Goal: Task Accomplishment & Management: Complete application form

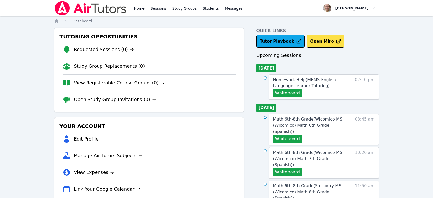
scroll to position [28, 0]
click at [176, 11] on link "Study Groups" at bounding box center [185, 8] width 26 height 16
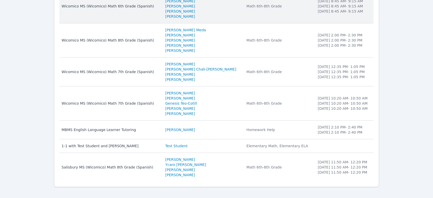
scroll to position [99, 0]
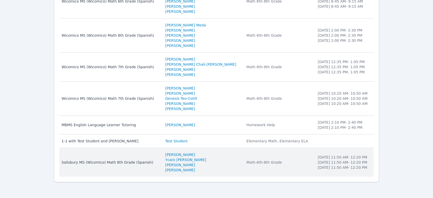
click at [156, 160] on div "Salisbury MS (Wicomico) Math 8th Grade (Spanish)" at bounding box center [111, 162] width 98 height 5
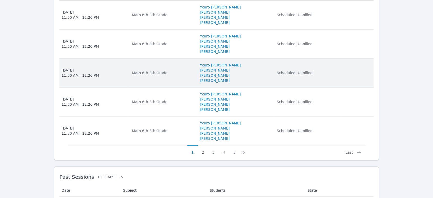
scroll to position [400, 0]
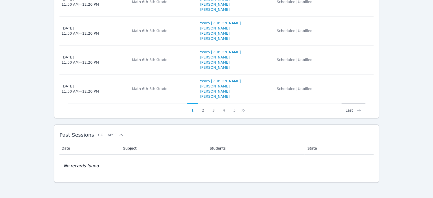
click at [351, 108] on button "Last" at bounding box center [354, 108] width 24 height 10
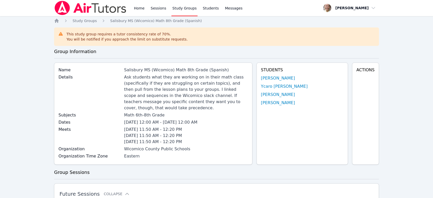
scroll to position [0, 0]
click at [143, 8] on link "Home" at bounding box center [139, 8] width 13 height 16
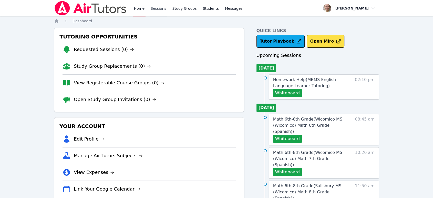
click at [161, 10] on link "Sessions" at bounding box center [159, 8] width 18 height 16
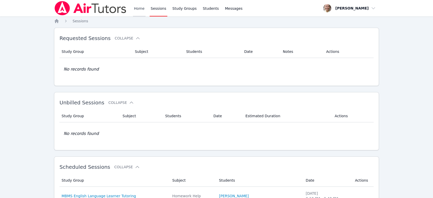
click at [137, 5] on link "Home" at bounding box center [139, 8] width 13 height 16
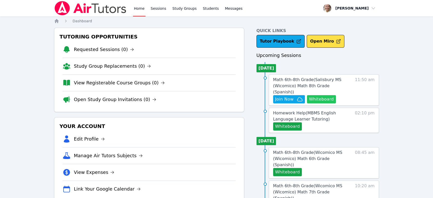
click at [330, 95] on button "Whiteboard" at bounding box center [321, 99] width 29 height 8
click at [318, 83] on link "Math 6th-8th Grade ( [GEOGRAPHIC_DATA] (Wicomico) Math 8th Grade (Spanish) )" at bounding box center [311, 86] width 76 height 18
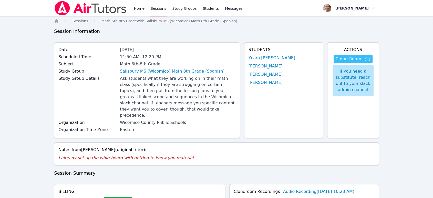
click at [347, 59] on span "Cloud Room" at bounding box center [349, 59] width 26 height 6
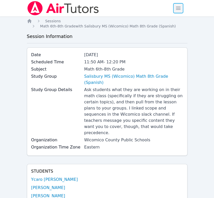
click at [183, 6] on span "button" at bounding box center [178, 8] width 11 height 11
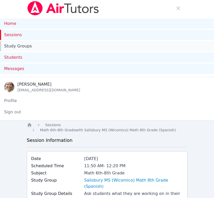
click at [14, 45] on link "Study Groups" at bounding box center [107, 46] width 214 height 10
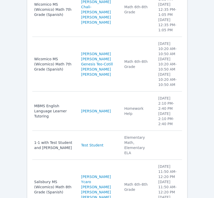
scroll to position [321, 0]
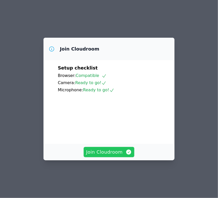
click at [105, 156] on span "Join Cloudroom" at bounding box center [109, 151] width 46 height 7
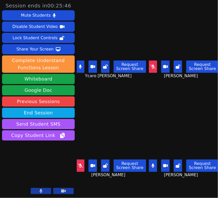
click at [152, 164] on icon at bounding box center [153, 166] width 3 height 4
click at [79, 65] on button at bounding box center [80, 67] width 8 height 12
click at [151, 66] on icon at bounding box center [153, 67] width 5 height 4
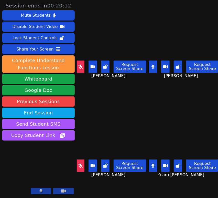
click at [80, 164] on icon at bounding box center [80, 166] width 5 height 4
click at [152, 159] on button at bounding box center [153, 165] width 8 height 12
click at [152, 65] on icon at bounding box center [153, 67] width 3 height 4
drag, startPoint x: 154, startPoint y: 165, endPoint x: 153, endPoint y: 159, distance: 5.2
click at [154, 164] on button at bounding box center [153, 165] width 8 height 12
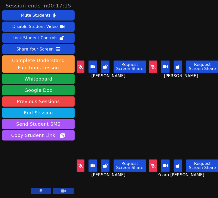
click at [80, 67] on icon at bounding box center [80, 67] width 5 height 4
click at [82, 66] on icon at bounding box center [80, 67] width 3 height 4
click at [81, 63] on button at bounding box center [80, 67] width 8 height 12
click at [79, 65] on icon at bounding box center [80, 67] width 3 height 4
click at [82, 66] on icon at bounding box center [80, 67] width 5 height 4
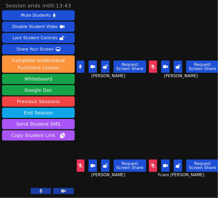
click at [77, 67] on button at bounding box center [80, 67] width 8 height 12
click at [154, 162] on button at bounding box center [153, 165] width 8 height 12
drag, startPoint x: 153, startPoint y: 161, endPoint x: 154, endPoint y: 155, distance: 6.2
click at [153, 161] on button at bounding box center [153, 165] width 8 height 12
click at [84, 64] on button at bounding box center [80, 67] width 8 height 12
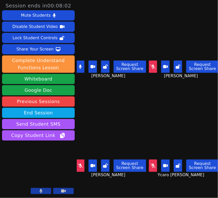
click at [82, 65] on icon at bounding box center [80, 67] width 3 height 4
drag, startPoint x: 148, startPoint y: 61, endPoint x: 153, endPoint y: 61, distance: 4.4
click at [149, 61] on button at bounding box center [153, 67] width 8 height 12
click at [152, 68] on button at bounding box center [153, 67] width 8 height 12
click at [82, 164] on button at bounding box center [80, 165] width 8 height 12
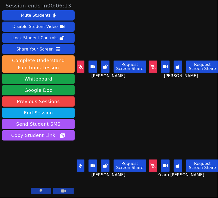
click at [153, 164] on icon at bounding box center [153, 166] width 5 height 4
click at [83, 163] on button at bounding box center [80, 165] width 8 height 12
click at [152, 164] on icon at bounding box center [153, 166] width 3 height 4
click at [81, 62] on button at bounding box center [80, 67] width 8 height 12
click at [83, 66] on button at bounding box center [80, 67] width 8 height 12
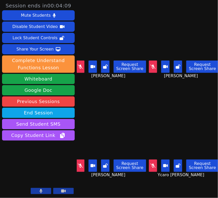
click at [149, 162] on button at bounding box center [153, 165] width 8 height 12
click at [78, 164] on icon at bounding box center [80, 166] width 5 height 4
click at [78, 163] on button at bounding box center [80, 165] width 8 height 12
click at [153, 164] on button at bounding box center [153, 165] width 8 height 12
click at [80, 164] on icon at bounding box center [80, 166] width 3 height 4
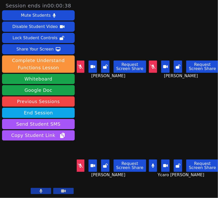
click at [153, 161] on button at bounding box center [153, 165] width 8 height 12
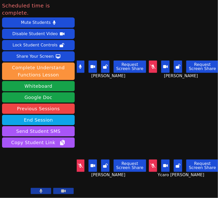
click at [81, 164] on icon at bounding box center [80, 166] width 5 height 4
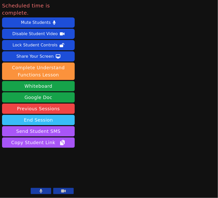
click at [60, 115] on button "End Session" at bounding box center [38, 120] width 73 height 10
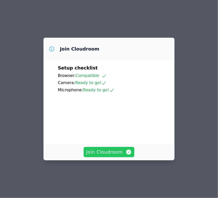
click at [124, 156] on span "Join Cloudroom" at bounding box center [109, 151] width 46 height 7
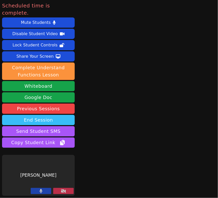
click at [51, 115] on button "End Session" at bounding box center [38, 120] width 73 height 10
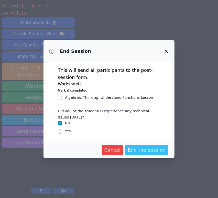
click at [139, 150] on span "End the session" at bounding box center [147, 149] width 38 height 7
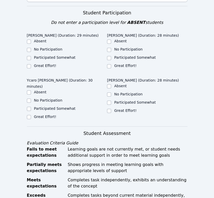
scroll to position [171, 0]
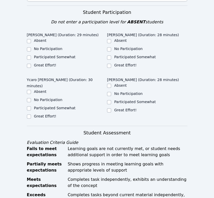
click at [112, 63] on div "Great Effort!" at bounding box center [147, 66] width 81 height 6
click at [111, 64] on input "Great Effort!" at bounding box center [109, 66] width 4 height 4
checkbox input "true"
click at [109, 108] on input "Great Effort!" at bounding box center [109, 110] width 4 height 4
checkbox input "true"
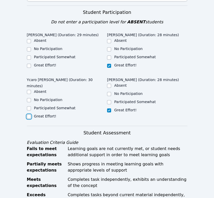
click at [29, 114] on input "Great Effort!" at bounding box center [29, 116] width 4 height 4
checkbox input "true"
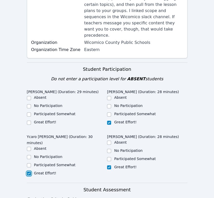
scroll to position [85, 0]
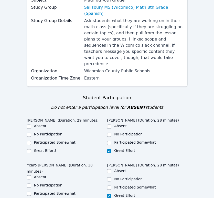
click at [40, 148] on label "Great Effort!" at bounding box center [45, 150] width 22 height 4
click at [31, 149] on input "Great Effort!" at bounding box center [29, 151] width 4 height 4
checkbox input "true"
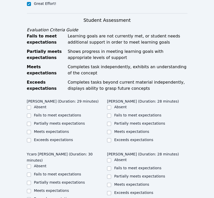
scroll to position [142, 0]
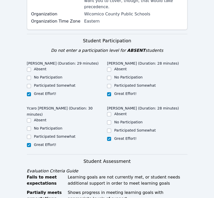
click at [44, 83] on label "Participated Somewhat" at bounding box center [55, 85] width 42 height 4
click at [31, 84] on input "Participated Somewhat" at bounding box center [29, 86] width 4 height 4
checkbox input "true"
checkbox input "false"
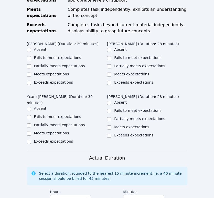
scroll to position [342, 0]
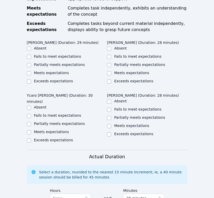
click at [52, 63] on label "Partially meets expectations" at bounding box center [59, 65] width 51 height 4
click at [31, 63] on input "Partially meets expectations" at bounding box center [29, 65] width 4 height 4
checkbox input "true"
click at [54, 130] on label "Meets expectations" at bounding box center [51, 132] width 35 height 4
click at [31, 130] on input "Meets expectations" at bounding box center [29, 132] width 4 height 4
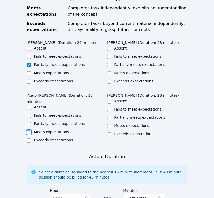
checkbox input "true"
click at [109, 124] on input "Meets expectations" at bounding box center [109, 126] width 4 height 4
checkbox input "true"
click at [113, 70] on div "Meets expectations" at bounding box center [147, 73] width 81 height 6
click at [129, 71] on label "Meets expectations" at bounding box center [131, 73] width 35 height 4
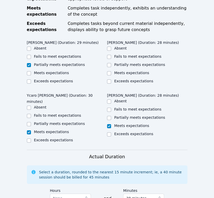
click at [111, 71] on input "Meets expectations" at bounding box center [109, 73] width 4 height 4
checkbox input "true"
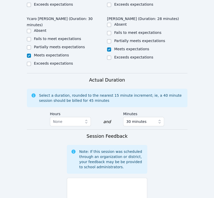
scroll to position [513, 0]
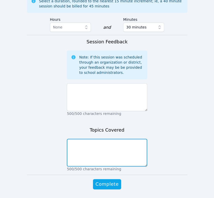
click at [109, 141] on textarea at bounding box center [107, 153] width 81 height 28
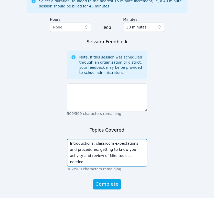
type textarea "Introductions, classroom expectations and procedures, getting to know you activ…"
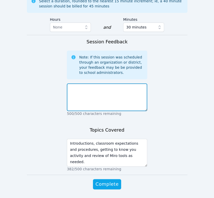
click at [111, 102] on textarea at bounding box center [107, 97] width 81 height 28
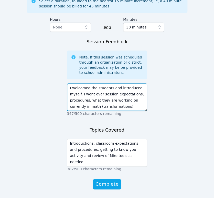
click at [90, 94] on textarea "I welcomed the students and introduced myself. I went over session expectations…" at bounding box center [107, 97] width 81 height 28
click at [131, 101] on textarea "I welcomed the students and introduced myself. I went over session expectations…" at bounding box center [107, 97] width 81 height 28
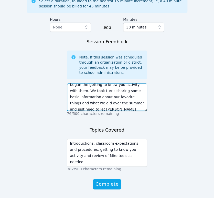
scroll to position [43, 0]
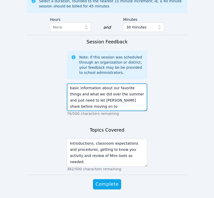
click at [125, 90] on textarea "I welcomed the students and introduced myself. I went over session expectations…" at bounding box center [107, 97] width 81 height 28
click at [120, 101] on textarea "I welcomed the students and introduced myself. I went over session expectations…" at bounding box center [107, 97] width 81 height 28
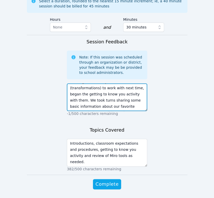
scroll to position [0, 0]
click at [113, 86] on textarea "I welcomed the students and introduced myself. I went over session expectations…" at bounding box center [107, 97] width 81 height 28
click at [113, 84] on textarea "I welcomed the students and introduced myself. I went over session expectations…" at bounding box center [107, 97] width 81 height 28
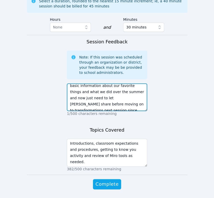
scroll to position [55, 0]
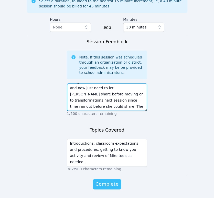
type textarea "I welcomed the students & introduced myself. I went over session expectations, …"
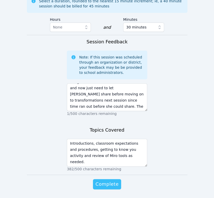
click at [115, 181] on span "Complete" at bounding box center [107, 184] width 23 height 7
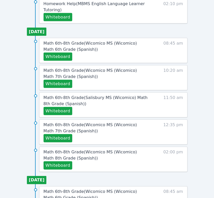
scroll to position [256, 0]
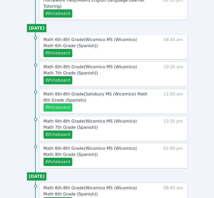
click at [66, 106] on button "Whiteboard" at bounding box center [58, 107] width 29 height 8
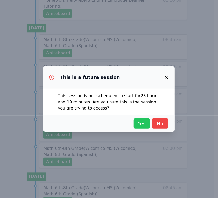
click at [142, 123] on span "Yes" at bounding box center [141, 123] width 11 height 7
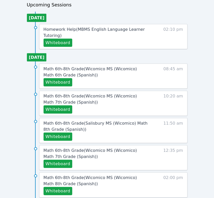
scroll to position [228, 0]
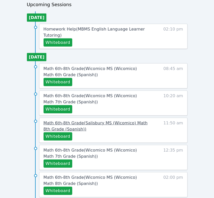
click at [99, 121] on span "Math 6th-8th Grade ( [GEOGRAPHIC_DATA] (Wicomico) Math 8th Grade (Spanish) )" at bounding box center [96, 125] width 104 height 11
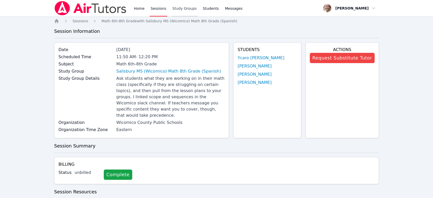
click at [177, 6] on link "Study Groups" at bounding box center [185, 8] width 26 height 16
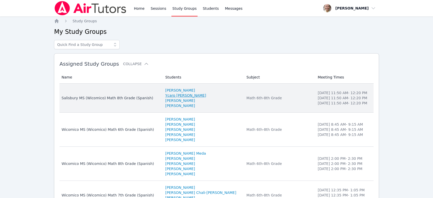
click at [187, 97] on link "Ycaro [PERSON_NAME]" at bounding box center [185, 95] width 41 height 5
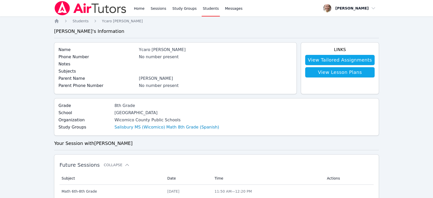
click at [165, 8] on div "Home Sessions Study Groups Students Messages" at bounding box center [188, 8] width 111 height 16
click at [161, 9] on link "Sessions" at bounding box center [159, 8] width 18 height 16
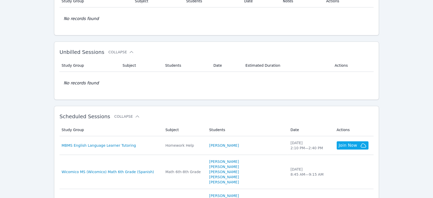
scroll to position [114, 0]
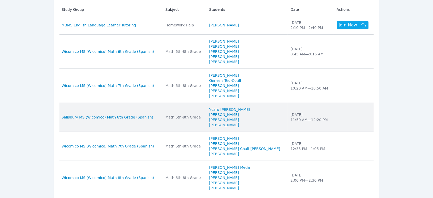
click at [174, 123] on td "Subject Math 6th-8th Grade" at bounding box center [184, 117] width 44 height 29
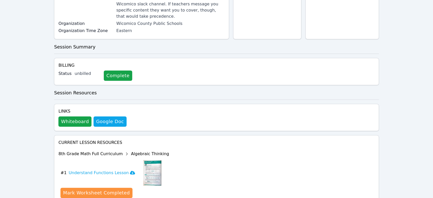
scroll to position [138, 0]
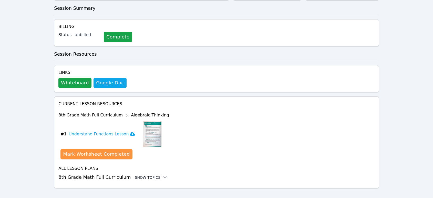
click at [149, 175] on div "Show Topics" at bounding box center [151, 177] width 33 height 5
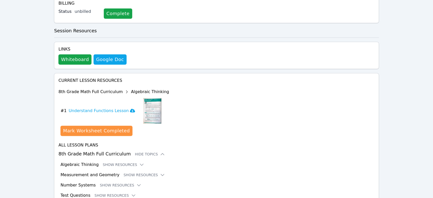
scroll to position [180, 0]
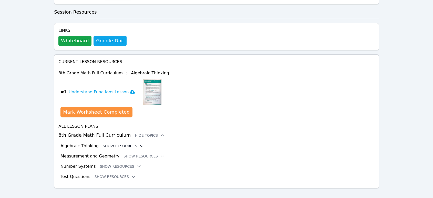
click at [139, 143] on icon at bounding box center [141, 145] width 5 height 5
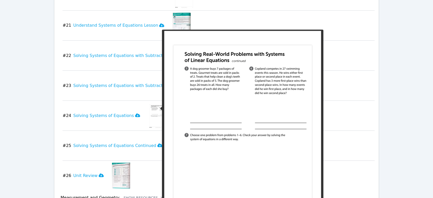
scroll to position [963, 0]
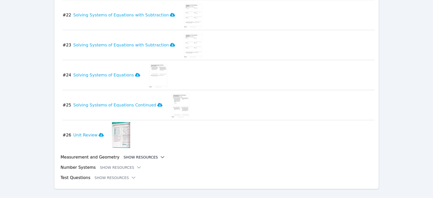
click at [146, 154] on button "Show Resources" at bounding box center [145, 156] width 42 height 5
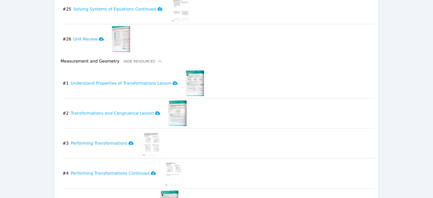
scroll to position [1105, 0]
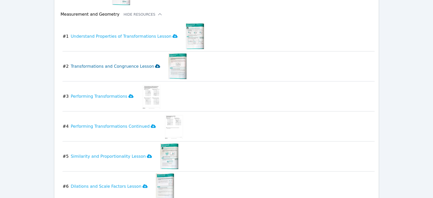
click at [155, 64] on icon at bounding box center [157, 66] width 5 height 4
click at [126, 88] on button "# 3 Performing Transformations" at bounding box center [100, 97] width 75 height 26
click at [151, 124] on icon at bounding box center [153, 126] width 5 height 4
click at [162, 153] on img at bounding box center [169, 157] width 18 height 26
click at [147, 154] on icon at bounding box center [149, 156] width 5 height 4
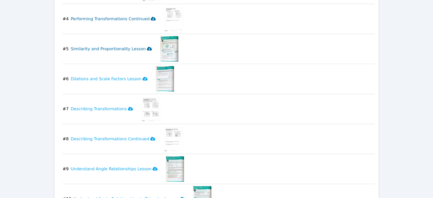
scroll to position [1219, 0]
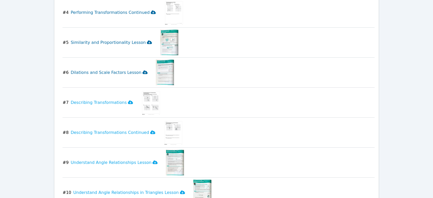
click at [143, 70] on icon at bounding box center [145, 72] width 5 height 4
click at [128, 100] on icon at bounding box center [130, 102] width 5 height 4
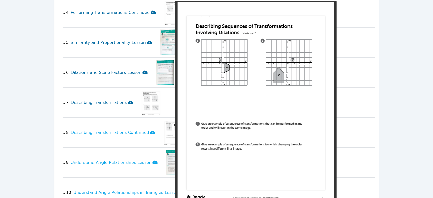
click at [164, 127] on img at bounding box center [174, 133] width 20 height 26
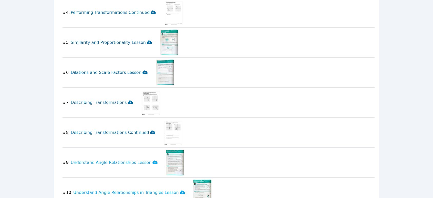
click at [150, 131] on icon at bounding box center [152, 133] width 5 height 4
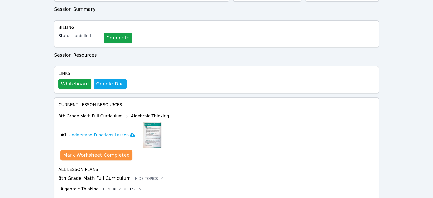
scroll to position [0, 0]
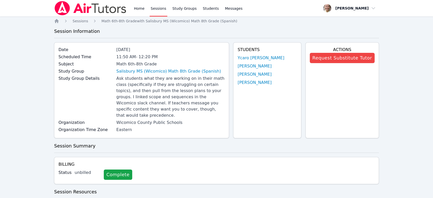
click at [158, 10] on link "Sessions" at bounding box center [159, 8] width 18 height 16
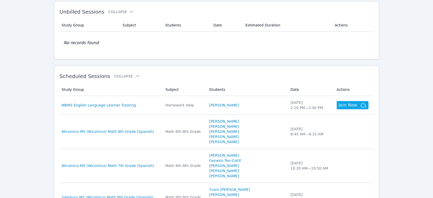
scroll to position [171, 0]
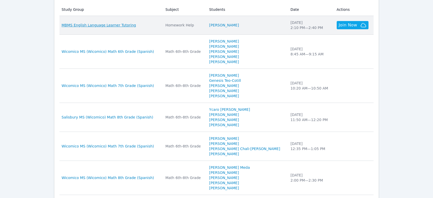
click at [129, 27] on span "MBMS English Language Learner Tutoring" at bounding box center [99, 25] width 74 height 5
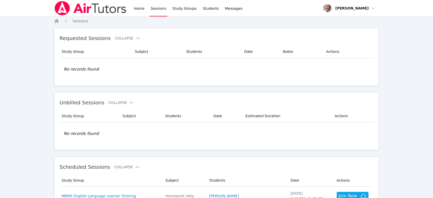
scroll to position [171, 0]
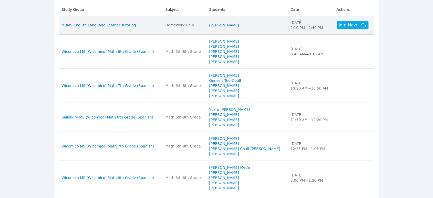
click at [218, 26] on li "[PERSON_NAME]" at bounding box center [246, 25] width 75 height 5
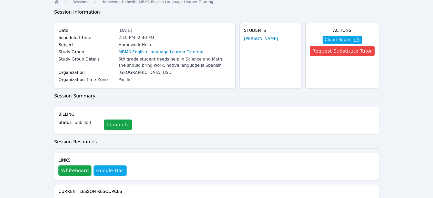
scroll to position [85, 0]
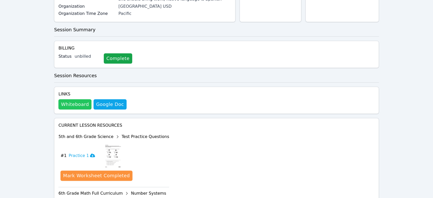
click at [69, 102] on button "Whiteboard" at bounding box center [74, 104] width 33 height 10
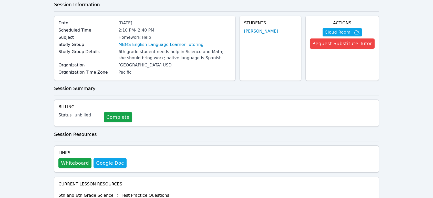
scroll to position [0, 0]
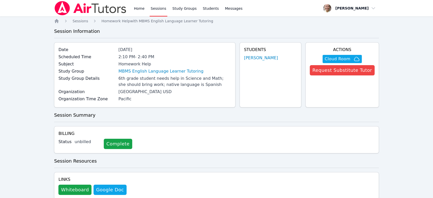
click at [154, 14] on link "Sessions" at bounding box center [159, 8] width 18 height 16
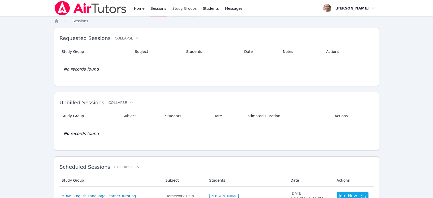
click at [187, 9] on link "Study Groups" at bounding box center [185, 8] width 26 height 16
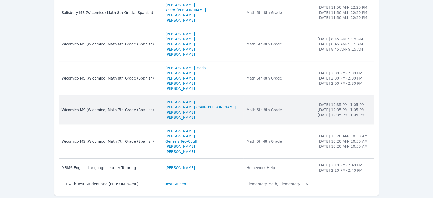
scroll to position [99, 0]
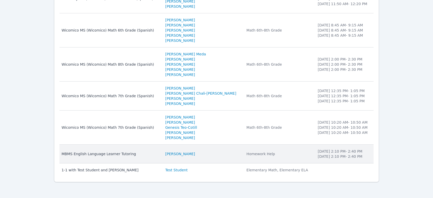
click at [218, 154] on div "Homework Help" at bounding box center [279, 153] width 65 height 5
